Goal: Consume media (video, audio)

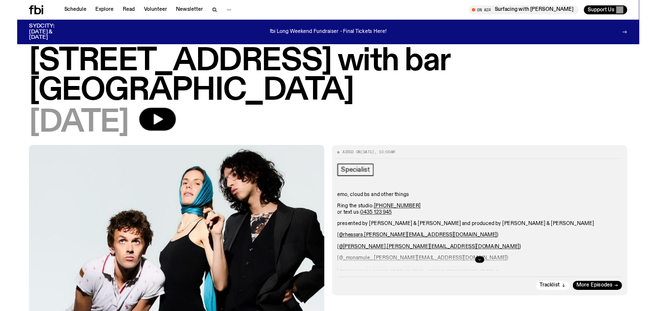
scroll to position [49, 0]
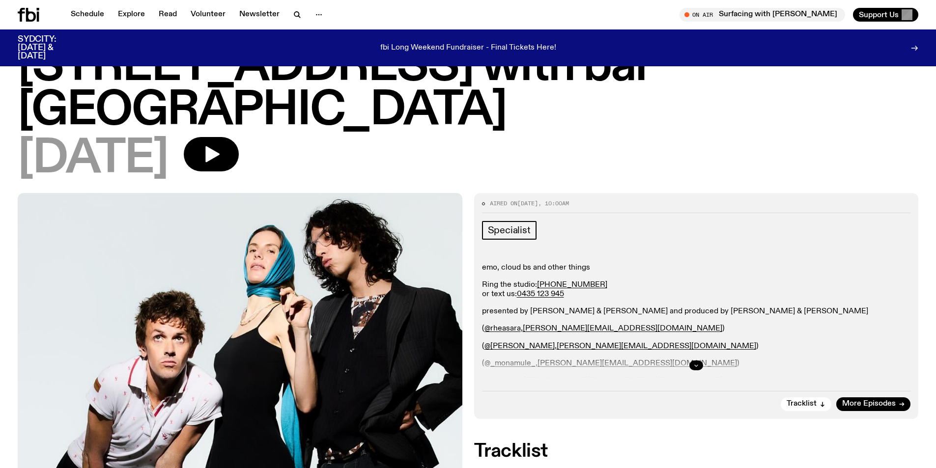
click at [692, 360] on button "button" at bounding box center [696, 365] width 14 height 10
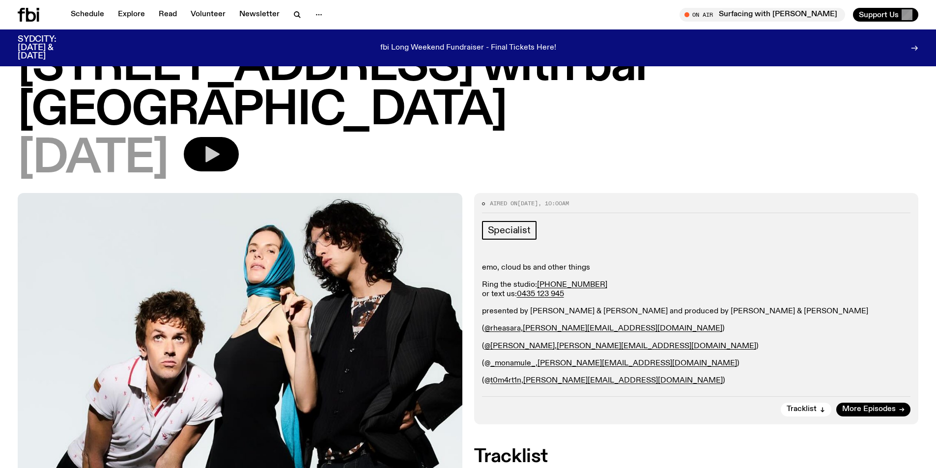
click at [220, 146] on icon "button" at bounding box center [212, 154] width 14 height 16
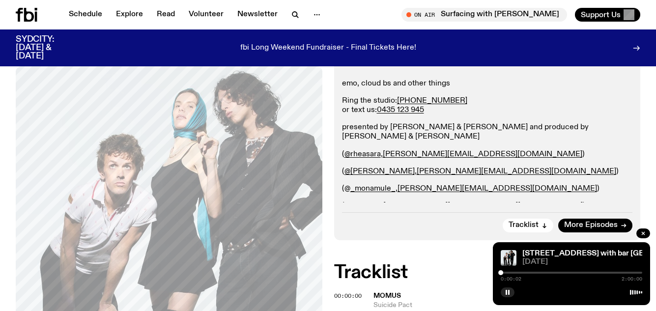
scroll to position [295, 0]
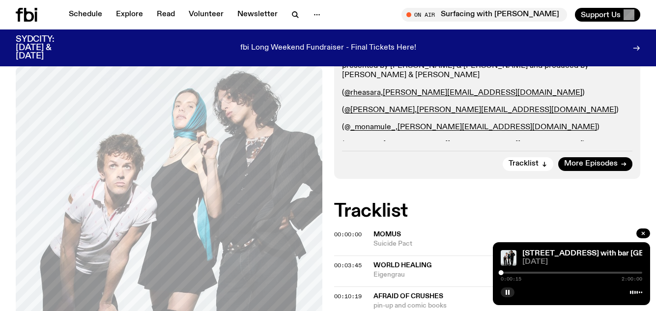
click at [505, 272] on div at bounding box center [570, 273] width 141 height 2
click at [509, 273] on div at bounding box center [570, 273] width 141 height 2
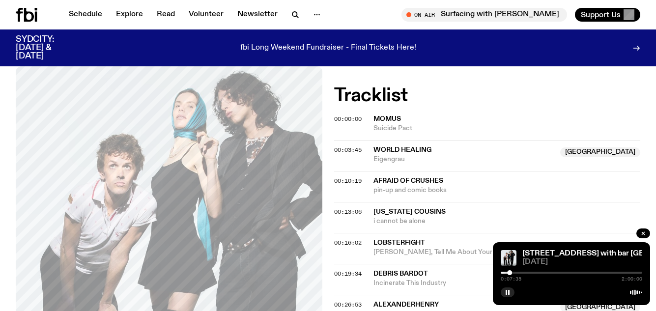
scroll to position [393, 0]
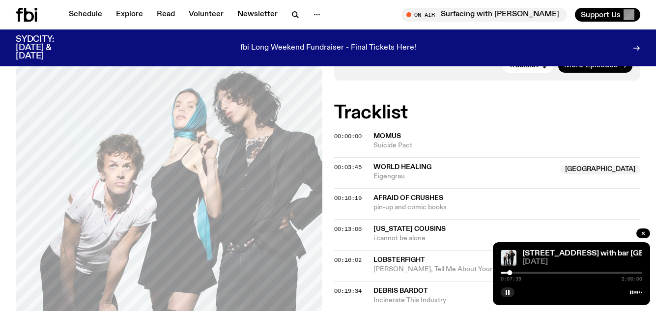
click at [513, 272] on div at bounding box center [570, 273] width 141 height 2
click at [519, 272] on div at bounding box center [570, 273] width 141 height 2
click at [517, 273] on div at bounding box center [517, 272] width 5 height 5
click at [516, 272] on div at bounding box center [515, 272] width 5 height 5
click at [515, 272] on div at bounding box center [515, 272] width 5 height 5
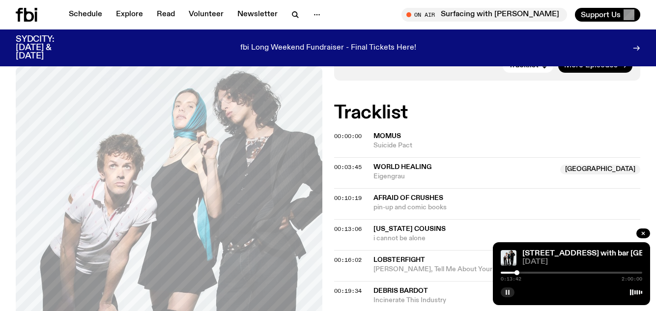
click at [506, 291] on rect "button" at bounding box center [505, 292] width 1 height 5
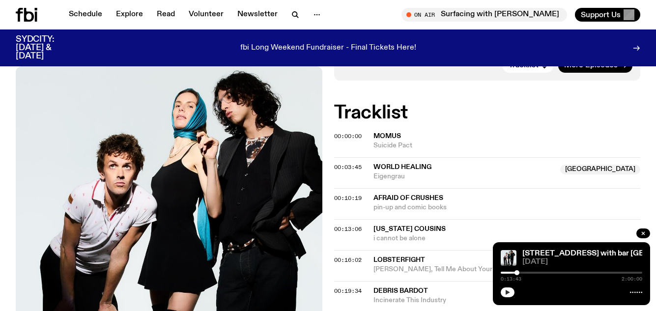
click at [512, 291] on button "button" at bounding box center [507, 292] width 14 height 10
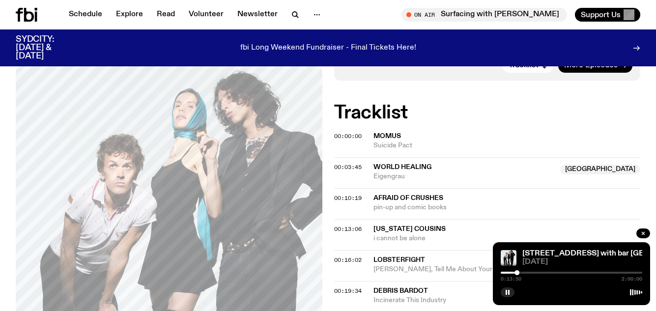
click at [521, 273] on div at bounding box center [570, 273] width 141 height 2
click at [532, 272] on div at bounding box center [570, 273] width 141 height 2
click at [546, 272] on div at bounding box center [570, 273] width 141 height 2
click at [556, 272] on div at bounding box center [570, 273] width 141 height 2
click at [565, 273] on div at bounding box center [570, 273] width 141 height 2
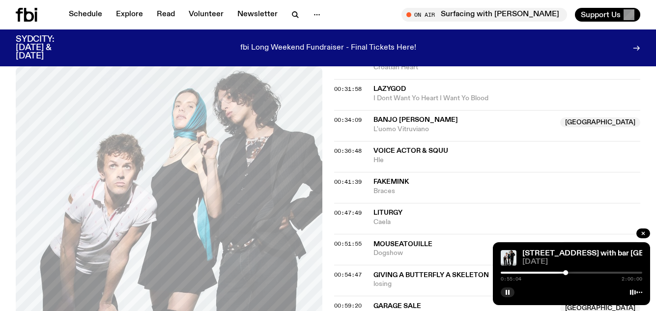
scroll to position [737, 0]
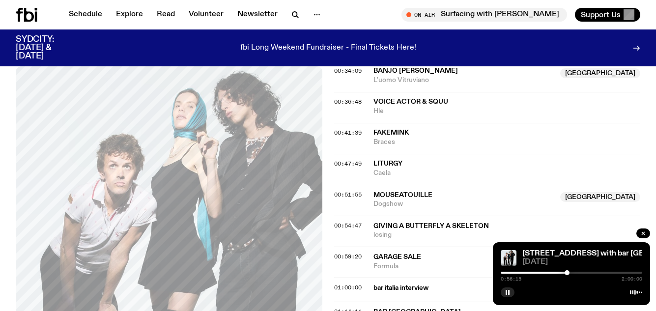
click at [567, 273] on div at bounding box center [566, 272] width 5 height 5
click at [569, 273] on div at bounding box center [569, 272] width 5 height 5
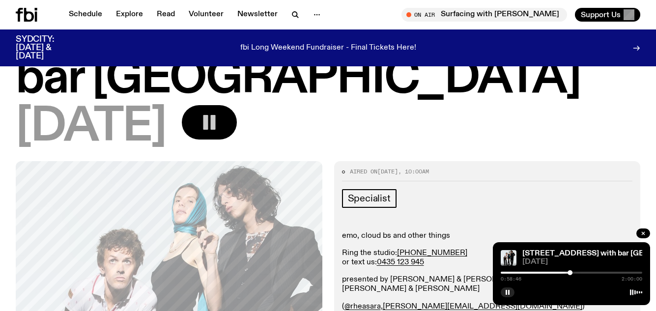
scroll to position [98, 0]
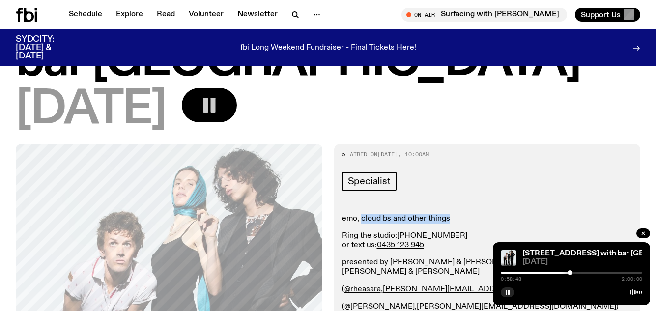
drag, startPoint x: 361, startPoint y: 173, endPoint x: 449, endPoint y: 178, distance: 88.1
click at [449, 214] on p "emo, cloud bs and other things" at bounding box center [487, 218] width 291 height 9
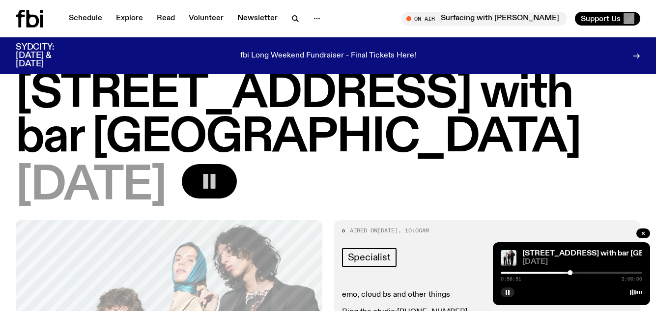
scroll to position [0, 0]
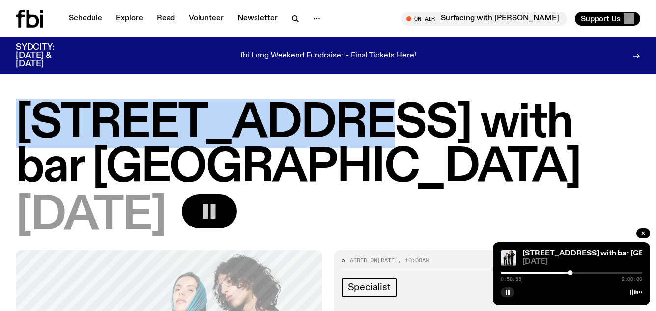
drag, startPoint x: 341, startPoint y: 121, endPoint x: 26, endPoint y: 119, distance: 315.3
click at [26, 119] on h1 "[STREET_ADDRESS] with bar [GEOGRAPHIC_DATA]" at bounding box center [328, 146] width 624 height 88
copy h1 "[STREET_ADDRESS]"
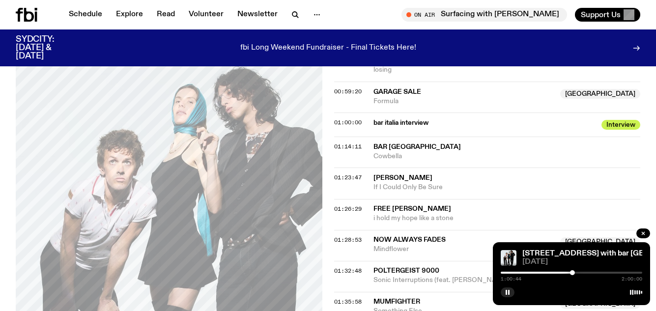
scroll to position [930, 0]
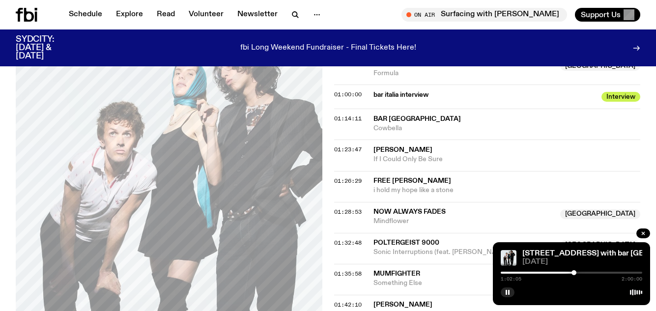
click at [574, 273] on div at bounding box center [573, 272] width 5 height 5
click at [572, 273] on div at bounding box center [574, 272] width 5 height 5
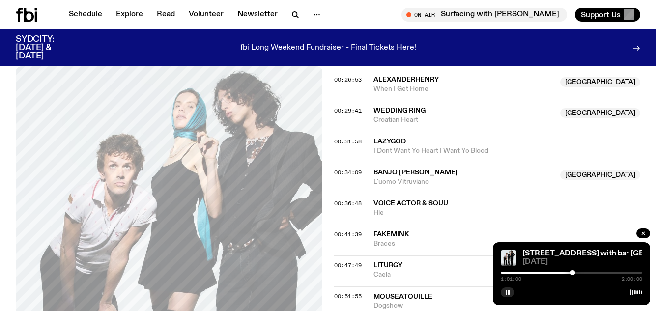
scroll to position [488, 0]
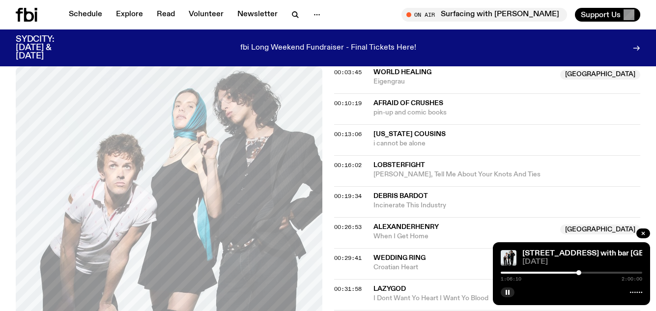
click at [578, 273] on div at bounding box center [578, 272] width 5 height 5
click at [577, 273] on div at bounding box center [577, 272] width 5 height 5
click at [509, 291] on rect "button" at bounding box center [508, 292] width 1 height 5
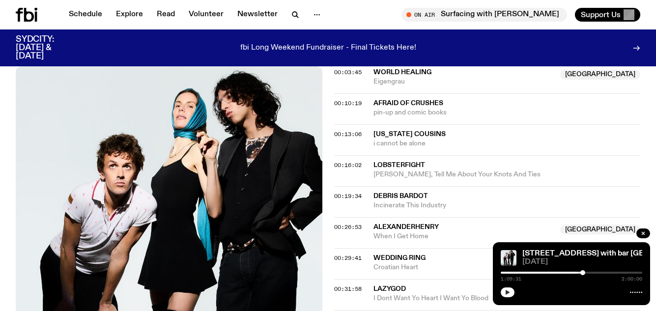
click at [515, 290] on div at bounding box center [570, 291] width 141 height 12
click at [510, 290] on icon "button" at bounding box center [507, 292] width 6 height 6
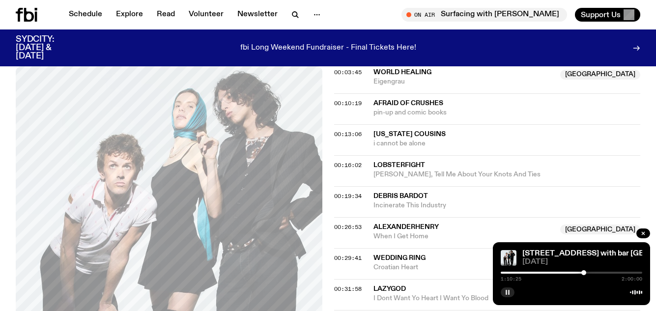
click at [583, 272] on div at bounding box center [583, 272] width 5 height 5
click at [584, 273] on div at bounding box center [583, 272] width 5 height 5
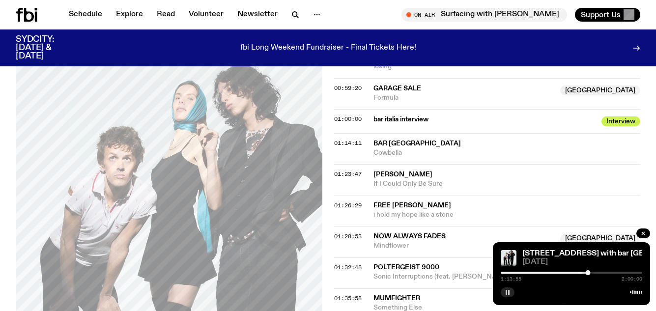
scroll to position [930, 0]
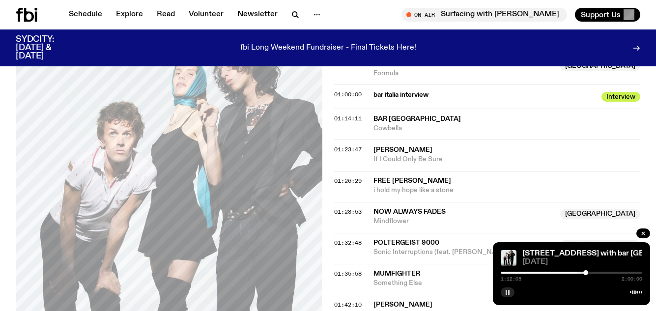
click at [585, 273] on div at bounding box center [585, 272] width 5 height 5
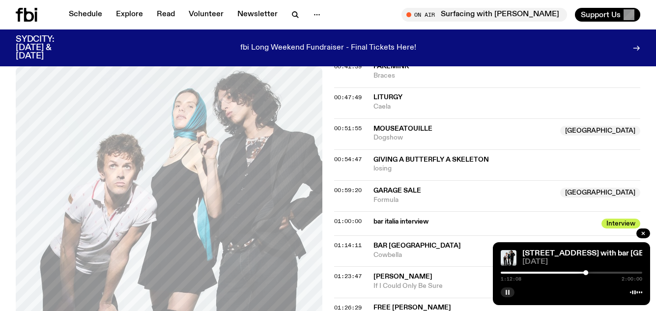
scroll to position [782, 0]
